Goal: Task Accomplishment & Management: Manage account settings

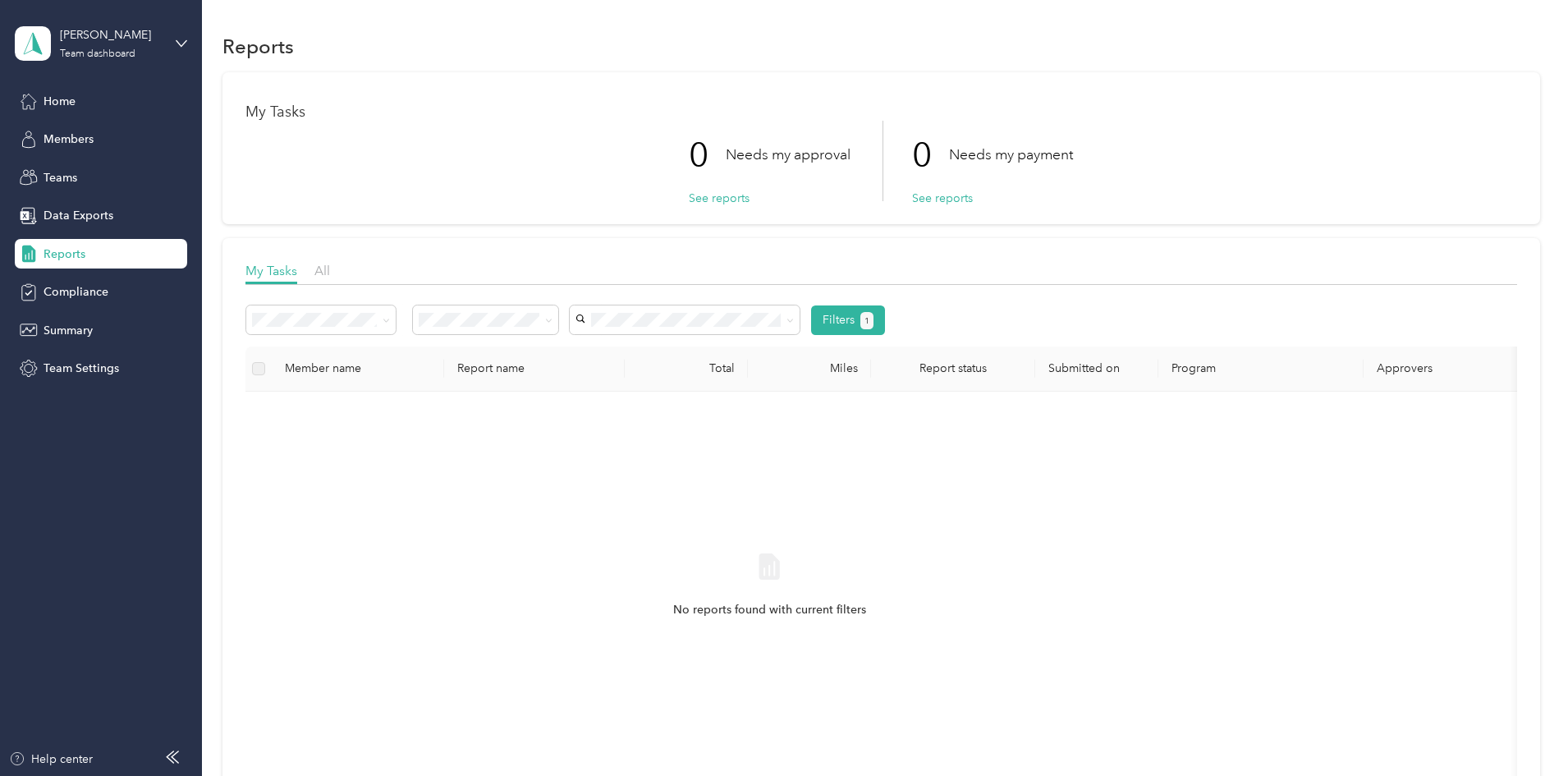
scroll to position [45, 0]
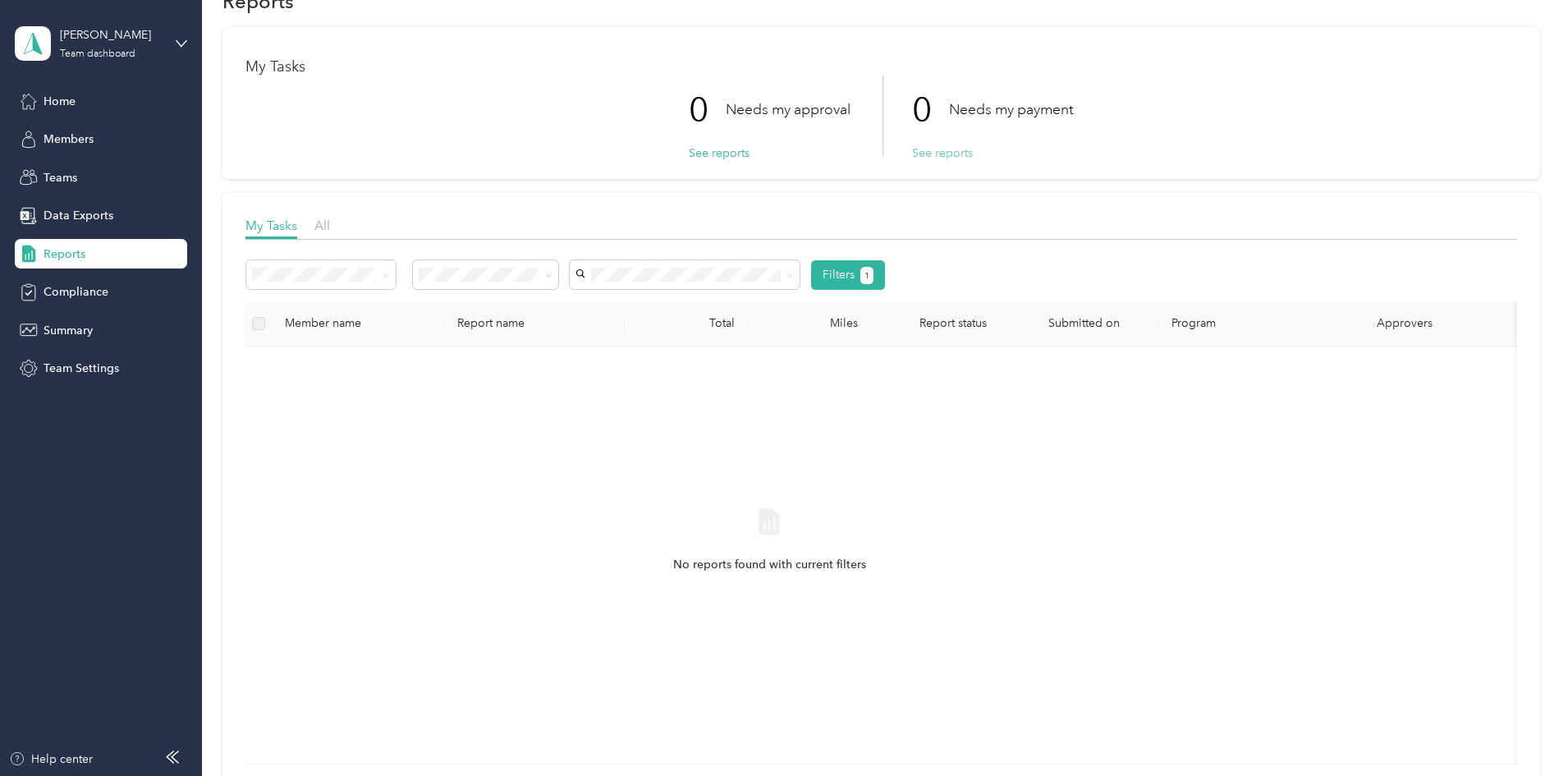
click at [965, 156] on button "See reports" at bounding box center [942, 153] width 61 height 18
click at [49, 99] on span "Home" at bounding box center [60, 102] width 32 height 18
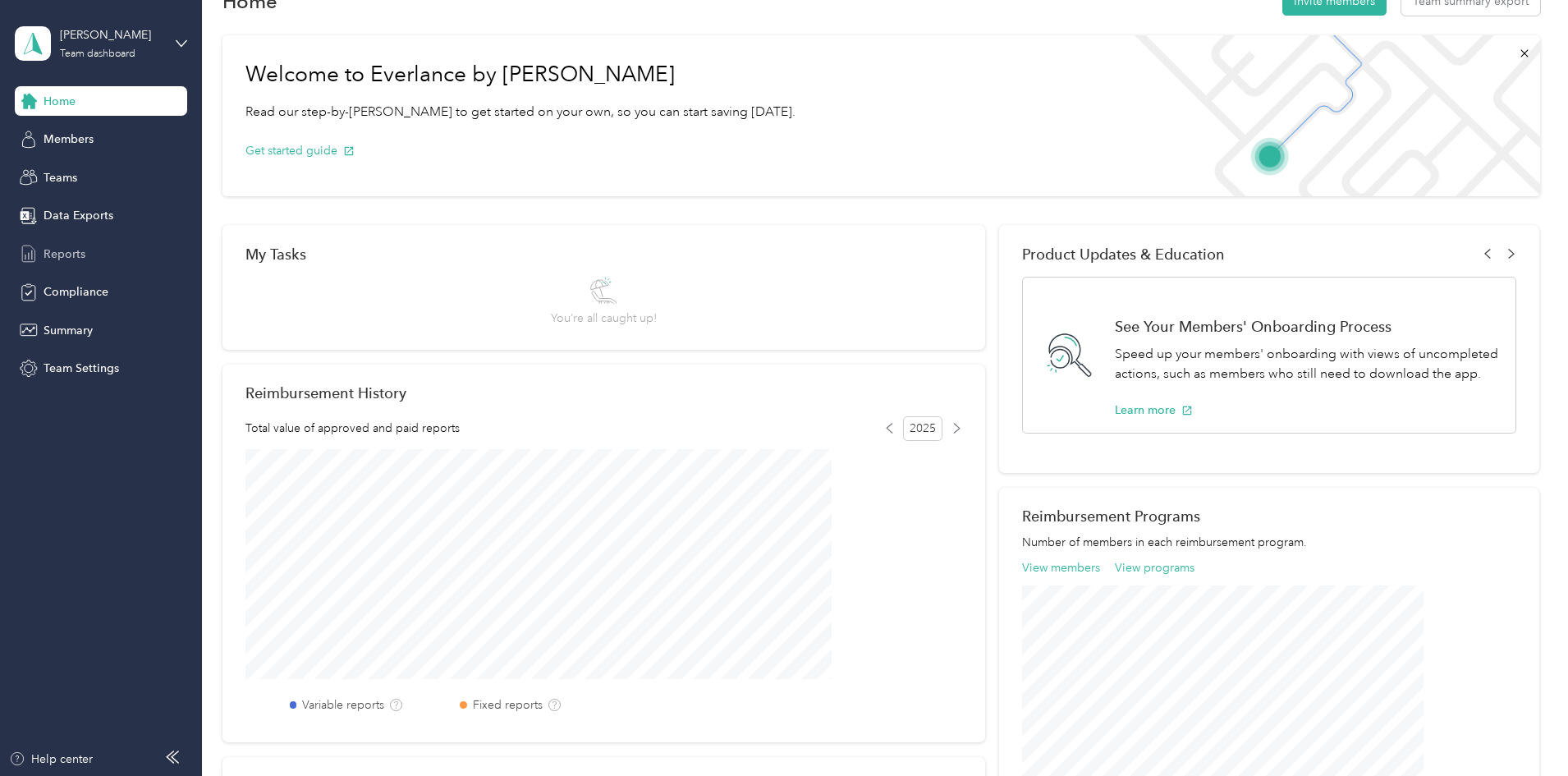
click at [47, 243] on div "Reports" at bounding box center [101, 254] width 172 height 30
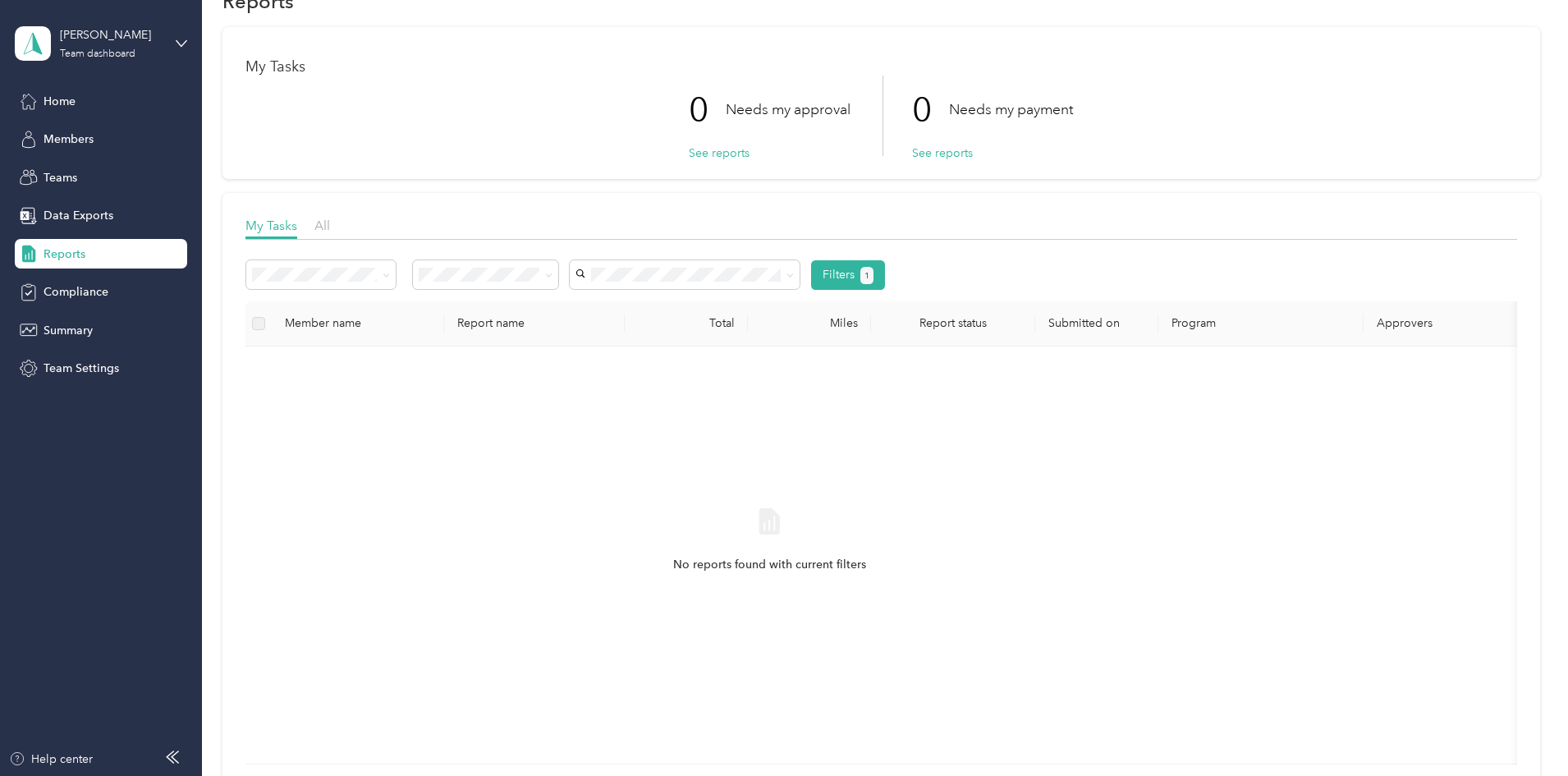
click at [960, 256] on div "Filters 1 Member name Report name Total Miles Report status Submitted on Progra…" at bounding box center [881, 506] width 1272 height 516
click at [959, 258] on div "Filters 1 Member name Report name Total Miles Report status Submitted on Progra…" at bounding box center [881, 506] width 1272 height 516
click at [886, 265] on button "Filters 1" at bounding box center [848, 275] width 75 height 30
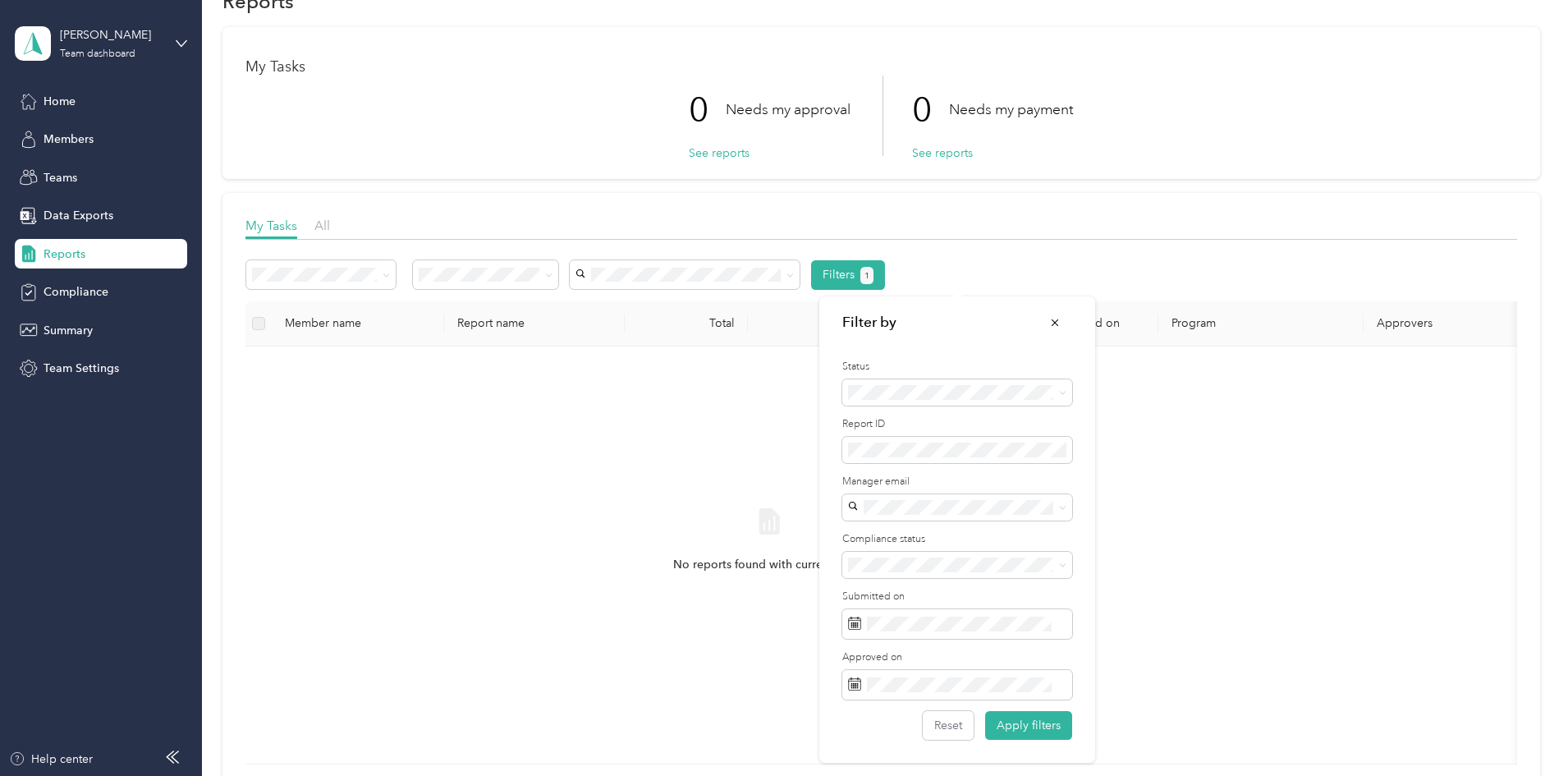
click at [1022, 411] on li "All" at bounding box center [958, 417] width 230 height 29
click at [1026, 723] on button "Apply filters" at bounding box center [1028, 725] width 87 height 29
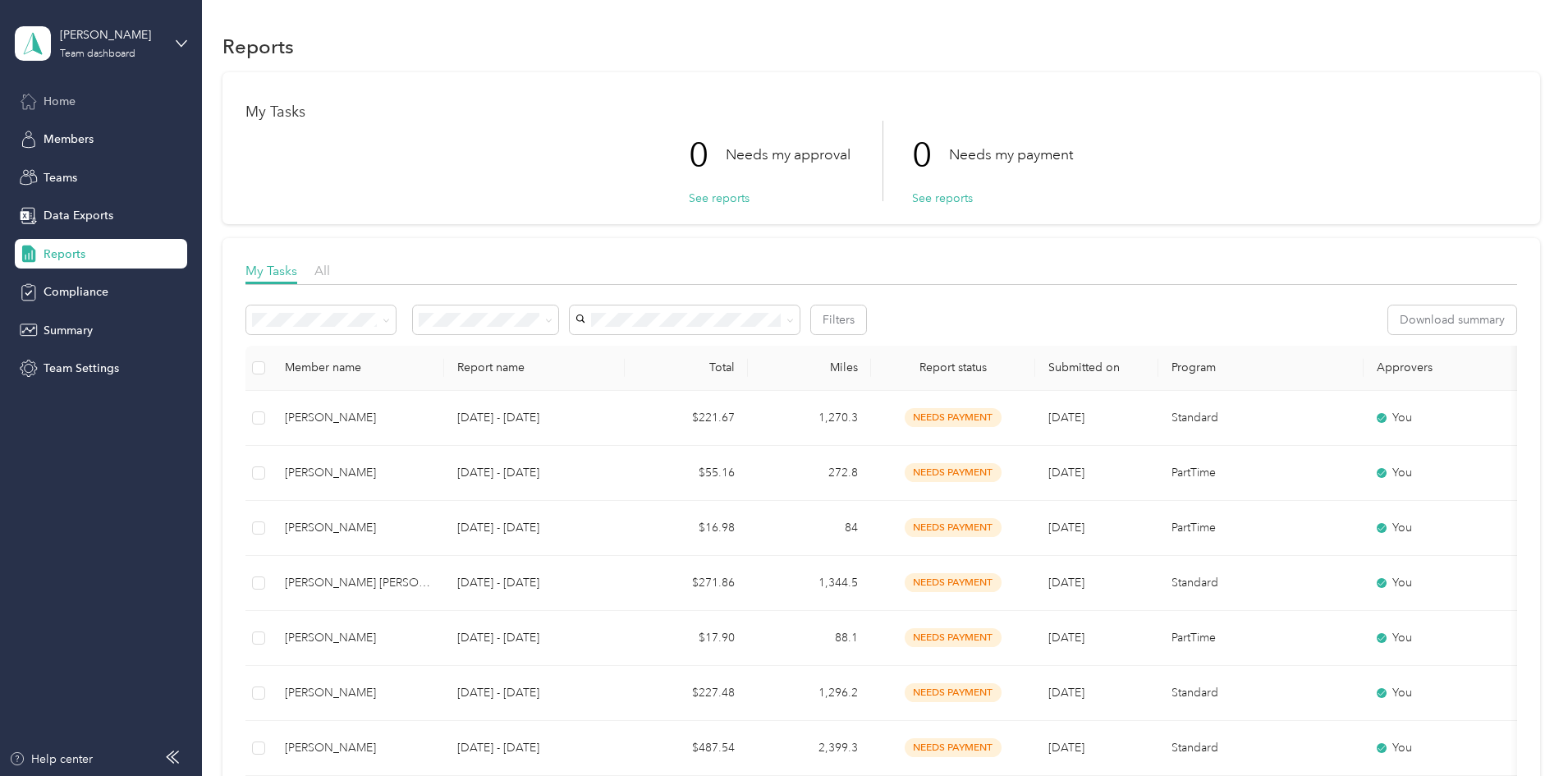
click at [91, 109] on div "Home" at bounding box center [101, 101] width 172 height 30
